Goal: Task Accomplishment & Management: Complete application form

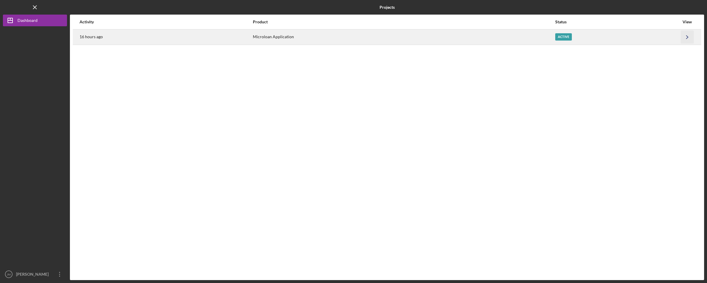
click at [685, 39] on icon "Icon/Navigate" at bounding box center [687, 36] width 13 height 13
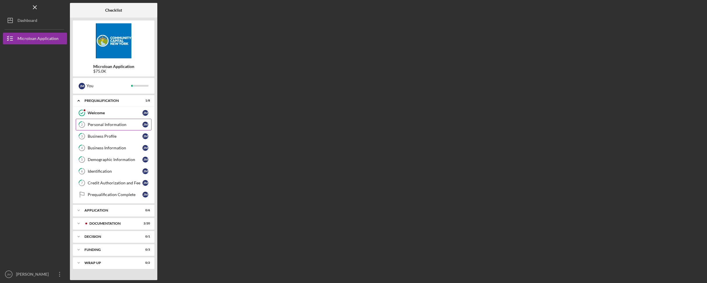
click at [104, 126] on div "Personal Information" at bounding box center [115, 124] width 55 height 5
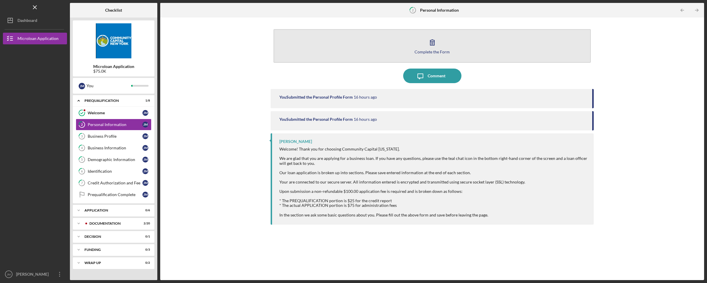
click at [447, 47] on button "Complete the Form Form" at bounding box center [432, 46] width 317 height 34
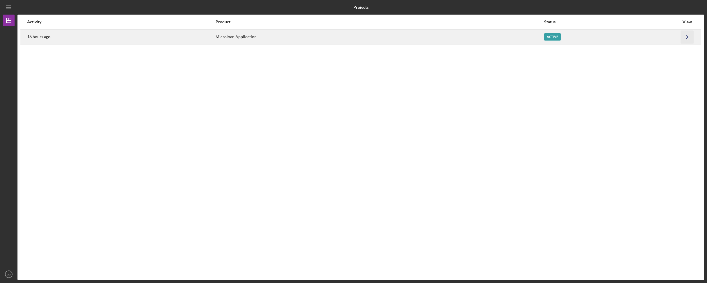
click at [684, 38] on icon "Icon/Navigate" at bounding box center [687, 36] width 13 height 13
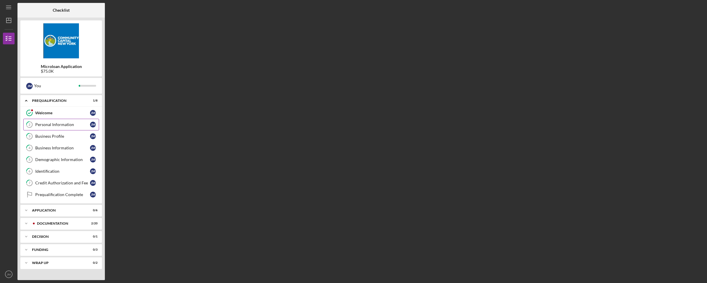
click at [63, 122] on div "Personal Information" at bounding box center [62, 124] width 55 height 5
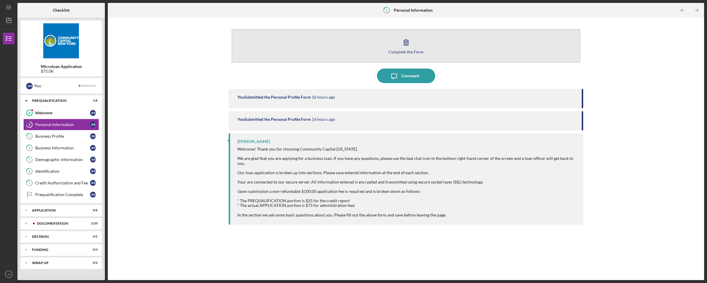
click at [434, 47] on button "Complete the Form Form" at bounding box center [406, 46] width 349 height 34
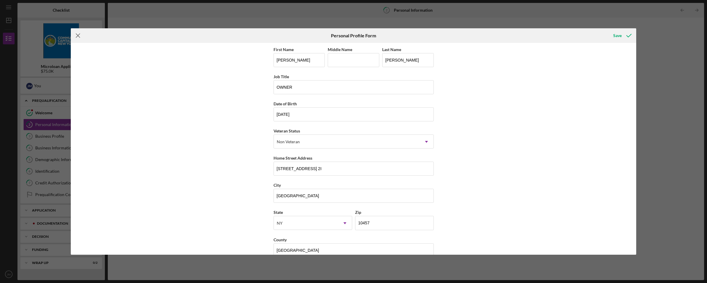
click at [80, 33] on icon "Icon/Menu Close" at bounding box center [78, 35] width 15 height 15
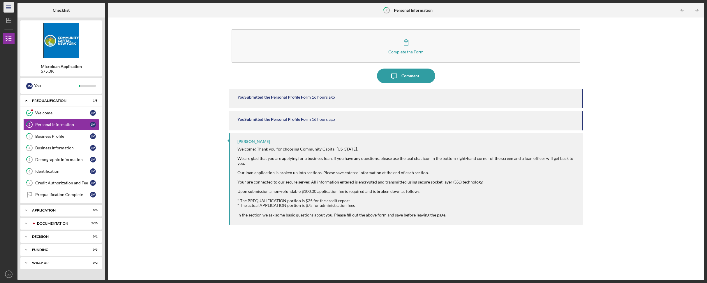
click at [7, 8] on icon "Icon/Menu" at bounding box center [8, 7] width 13 height 13
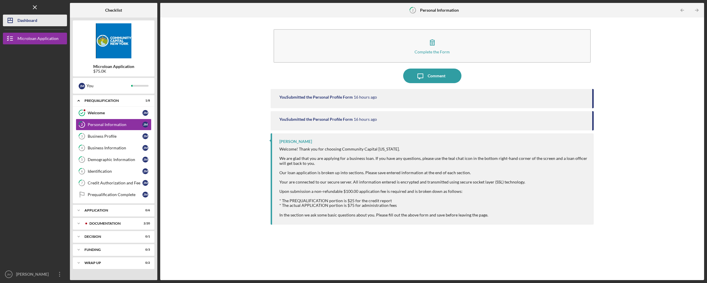
click at [22, 18] on div "Dashboard" at bounding box center [27, 21] width 20 height 13
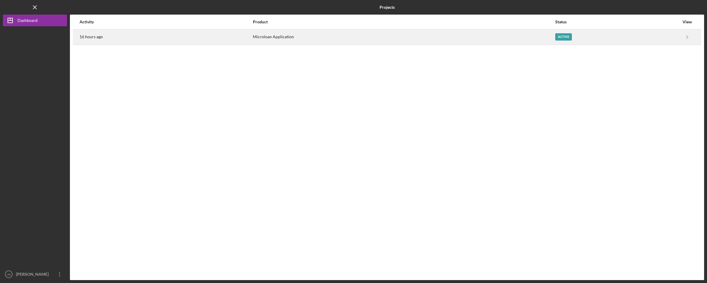
click at [82, 34] on time "16 hours ago" at bounding box center [91, 36] width 23 height 5
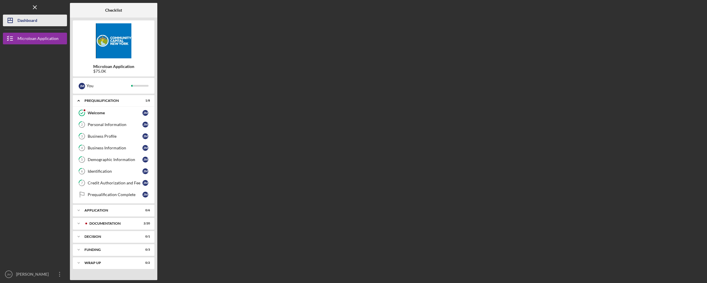
click at [30, 24] on div "Dashboard" at bounding box center [27, 21] width 20 height 13
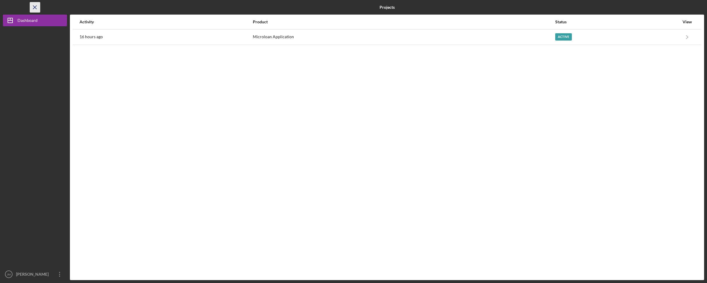
click at [33, 8] on icon "Icon/Menu Close" at bounding box center [35, 7] width 13 height 13
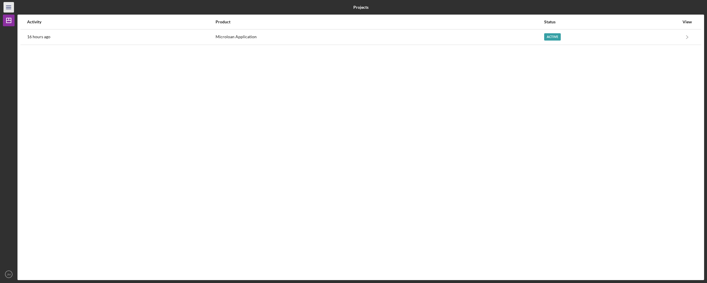
click at [10, 8] on icon "Icon/Menu" at bounding box center [8, 7] width 13 height 13
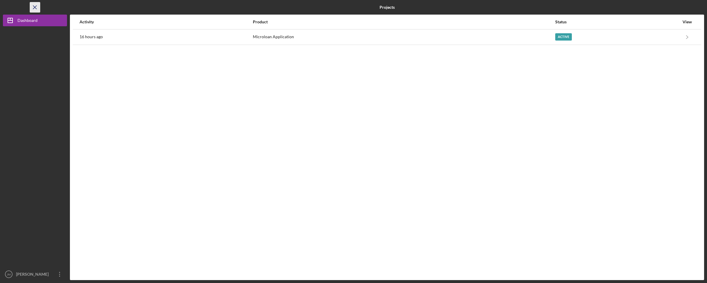
click at [33, 6] on line "button" at bounding box center [34, 7] width 3 height 3
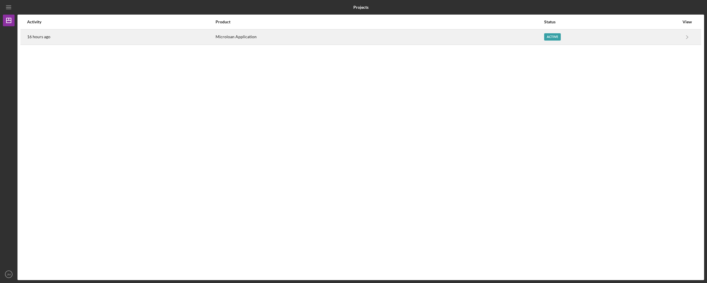
click at [233, 33] on div "Microloan Application" at bounding box center [380, 37] width 328 height 15
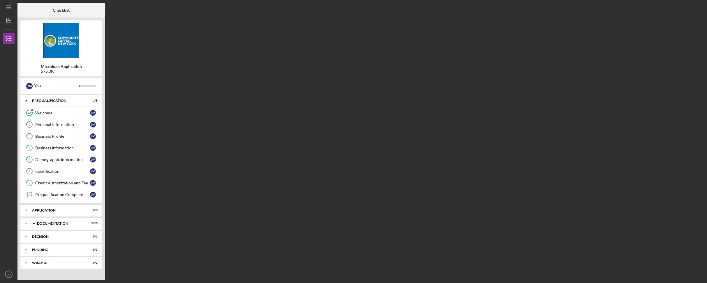
click at [61, 59] on div "Microloan Application $75.0K" at bounding box center [61, 48] width 82 height 56
click at [41, 84] on div "You" at bounding box center [56, 86] width 45 height 10
click at [7, 20] on line "button" at bounding box center [8, 20] width 5 height 0
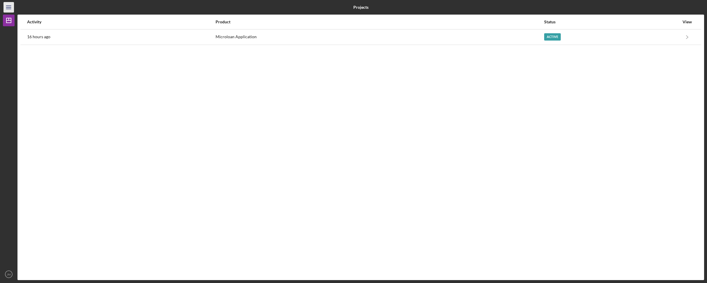
click at [9, 5] on icon "Icon/Menu" at bounding box center [8, 7] width 13 height 13
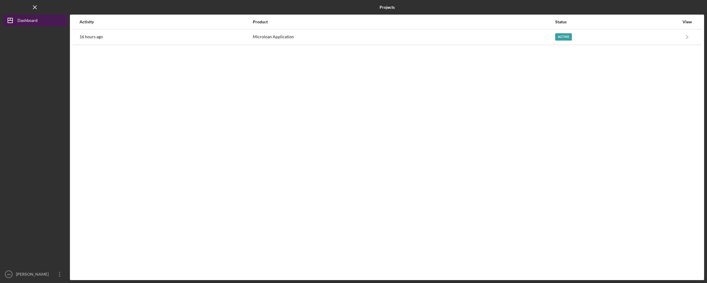
click at [31, 21] on div "Dashboard" at bounding box center [27, 21] width 20 height 13
click at [34, 9] on icon "Icon/Menu Close" at bounding box center [35, 7] width 13 height 13
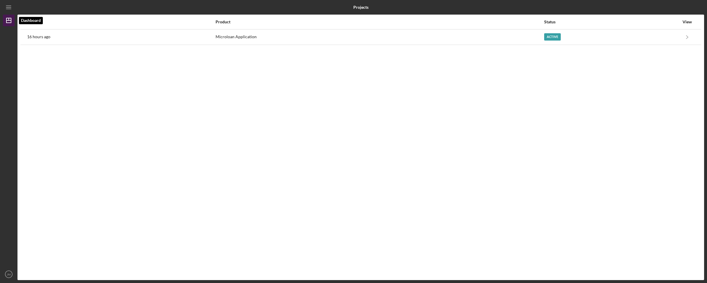
click at [8, 22] on icon "Icon/Dashboard" at bounding box center [8, 20] width 15 height 15
click at [10, 272] on icon "JM" at bounding box center [9, 274] width 12 height 15
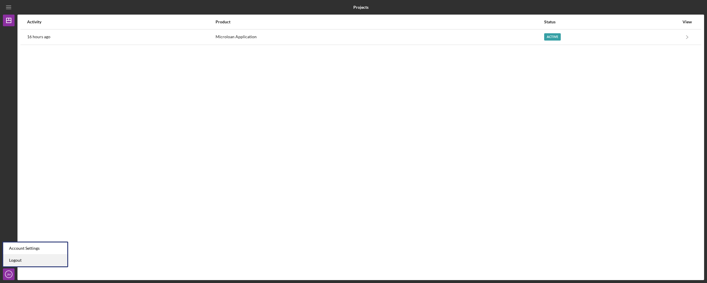
click at [16, 260] on link "Logout" at bounding box center [35, 260] width 64 height 12
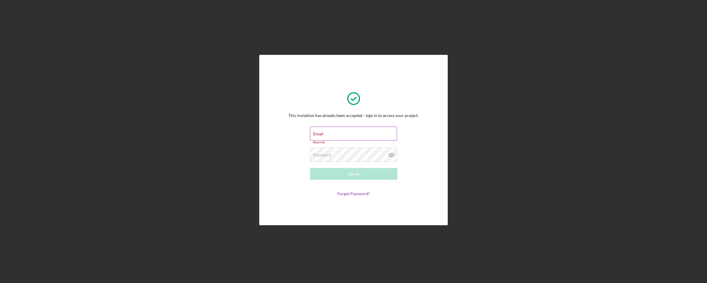
click at [353, 133] on div "Email Required" at bounding box center [353, 134] width 87 height 17
click at [345, 136] on input "Email" at bounding box center [353, 133] width 87 height 14
paste input "j.ecruzgonzalez18@gmail.com"
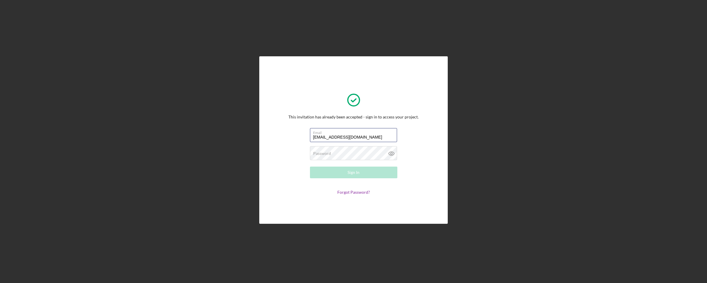
type input "j.ecruzgonzalez18@gmail.com"
click at [337, 152] on div "Password Required" at bounding box center [353, 153] width 87 height 15
click at [353, 171] on div "Sign In" at bounding box center [354, 172] width 12 height 12
click at [347, 172] on button "Sign In" at bounding box center [353, 172] width 87 height 12
